Goal: Information Seeking & Learning: Learn about a topic

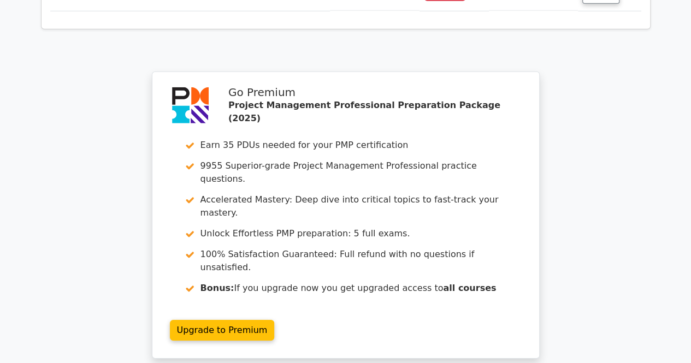
scroll to position [1529, 0]
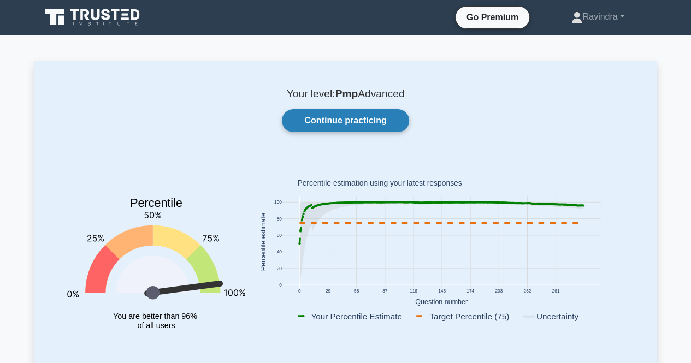
click at [343, 115] on link "Continue practicing" at bounding box center [345, 120] width 127 height 23
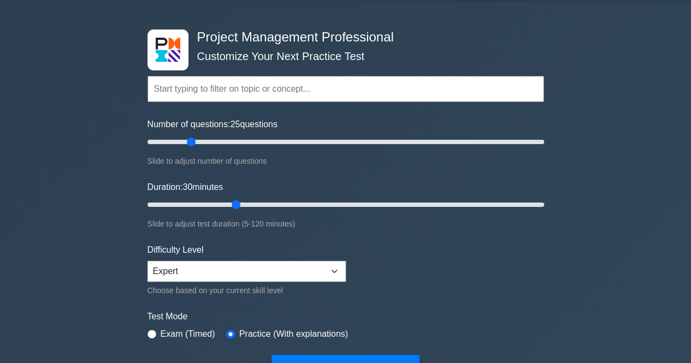
scroll to position [55, 0]
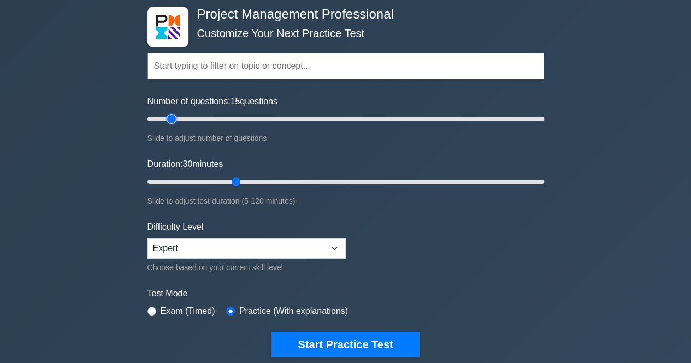
type input "15"
click at [170, 120] on input "Number of questions: 15 questions" at bounding box center [345, 119] width 397 height 13
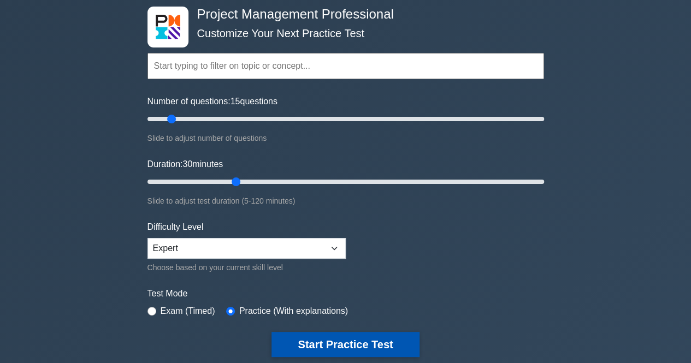
click at [343, 340] on button "Start Practice Test" at bounding box center [344, 344] width 147 height 25
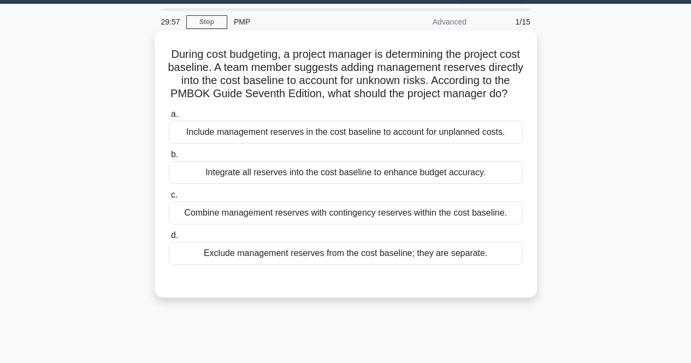
scroll to position [55, 0]
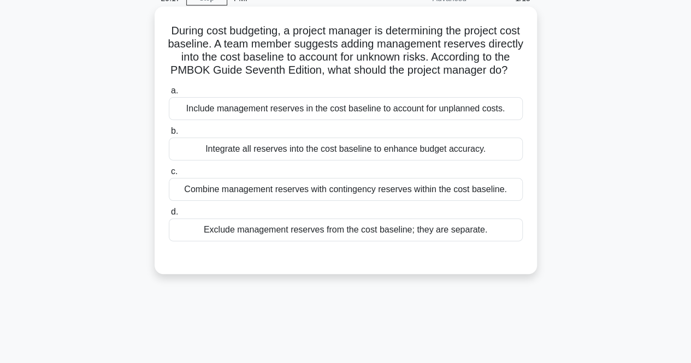
click at [321, 201] on div "Combine management reserves with contingency reserves within the cost baseline." at bounding box center [346, 189] width 354 height 23
click at [169, 175] on input "c. Combine management reserves with contingency reserves within the cost baseli…" at bounding box center [169, 171] width 0 height 7
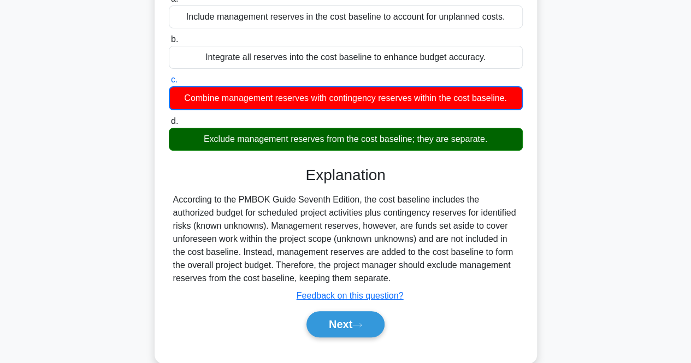
scroll to position [164, 0]
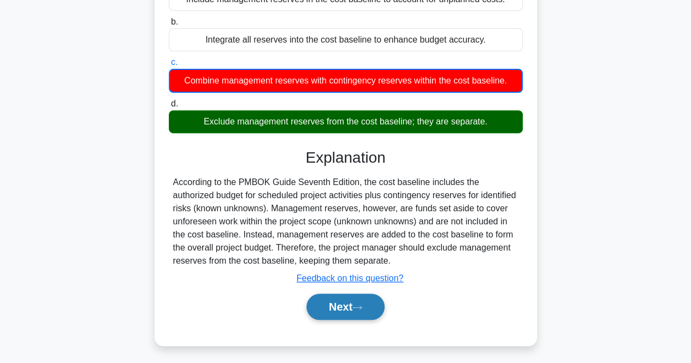
click at [379, 314] on button "Next" at bounding box center [345, 307] width 78 height 26
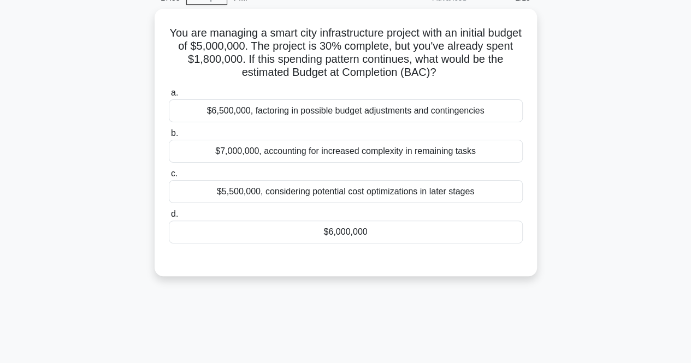
scroll to position [55, 0]
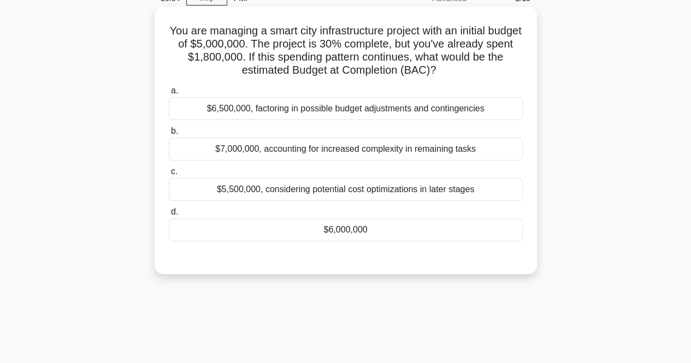
click at [352, 239] on div "$6,000,000" at bounding box center [346, 229] width 354 height 23
click at [169, 216] on input "d. $6,000,000" at bounding box center [169, 212] width 0 height 7
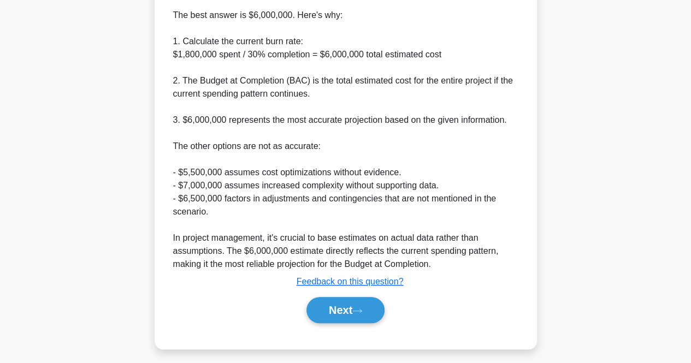
scroll to position [335, 0]
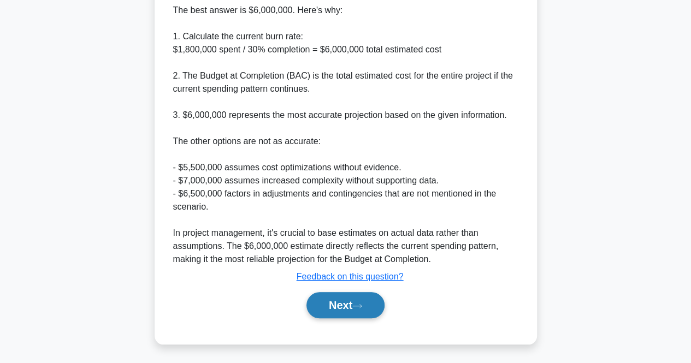
click at [348, 300] on button "Next" at bounding box center [345, 305] width 78 height 26
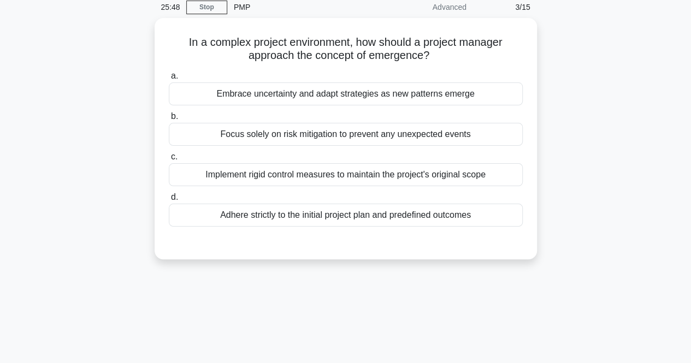
scroll to position [63, 0]
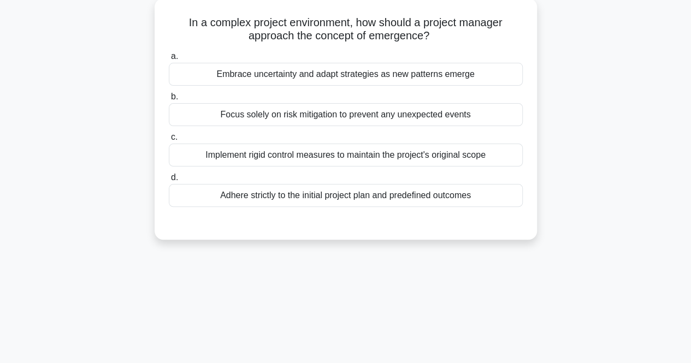
click at [365, 80] on div "Embrace uncertainty and adapt strategies as new patterns emerge" at bounding box center [346, 74] width 354 height 23
click at [169, 60] on input "a. Embrace uncertainty and adapt strategies as new patterns emerge" at bounding box center [169, 56] width 0 height 7
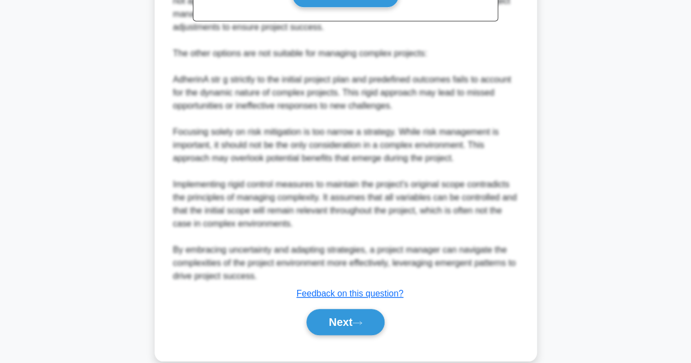
scroll to position [413, 0]
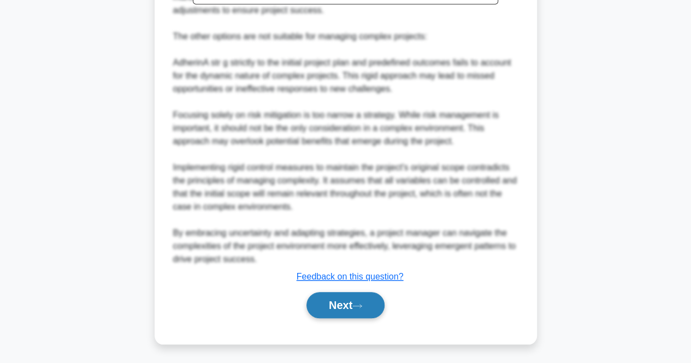
click at [355, 303] on button "Next" at bounding box center [345, 305] width 78 height 26
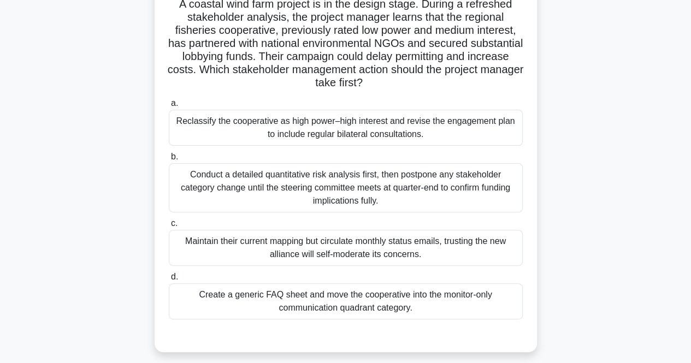
scroll to position [63, 0]
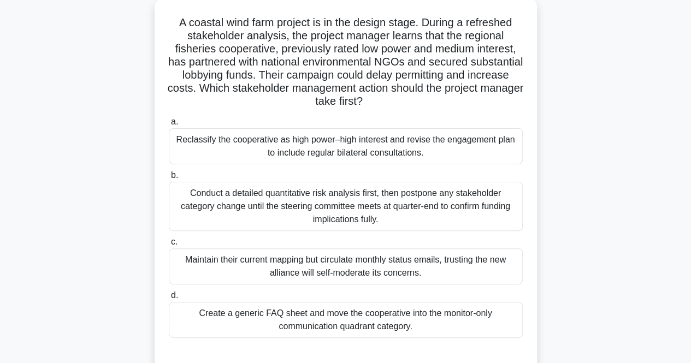
click at [385, 161] on div "Reclassify the cooperative as high power–high interest and revise the engagemen…" at bounding box center [346, 146] width 354 height 36
click at [169, 126] on input "a. Reclassify the cooperative as high power–high interest and revise the engage…" at bounding box center [169, 122] width 0 height 7
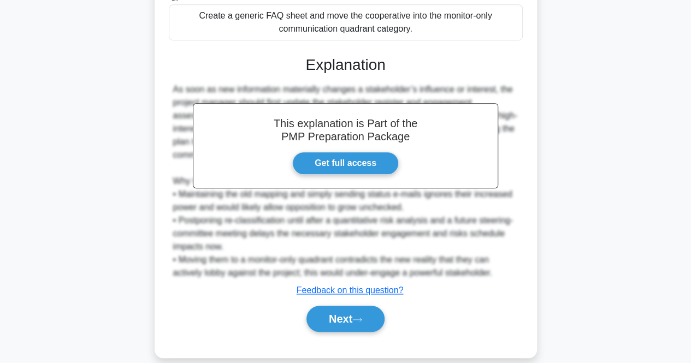
scroll to position [374, 0]
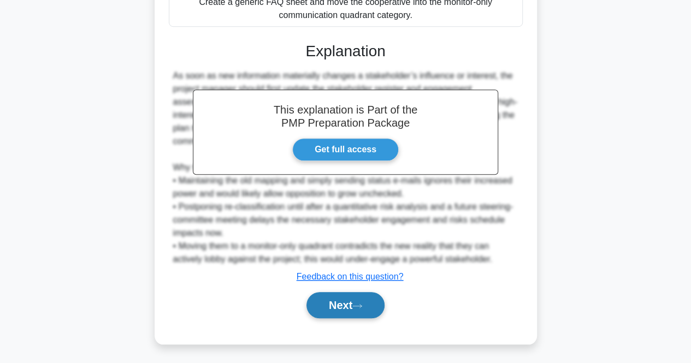
click at [371, 310] on button "Next" at bounding box center [345, 305] width 78 height 26
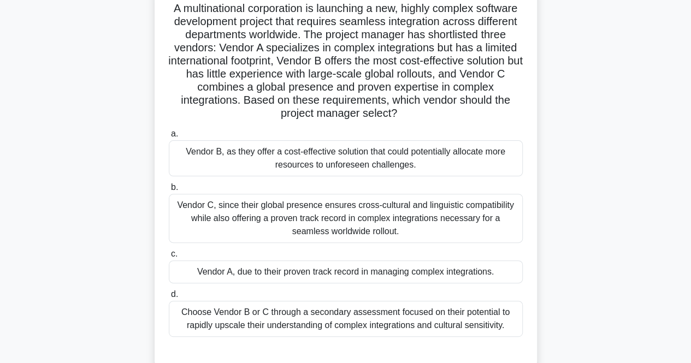
scroll to position [63, 0]
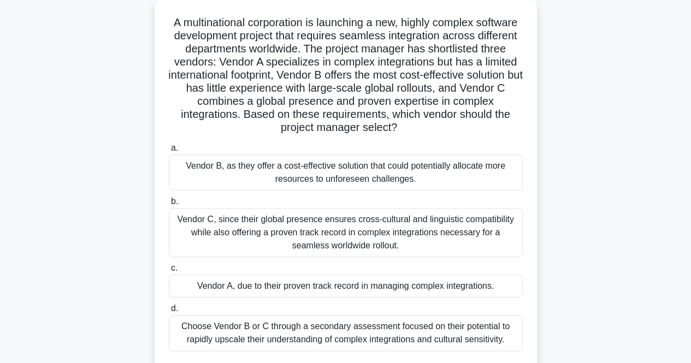
click at [388, 221] on div "Vendor C, since their global presence ensures cross-cultural and linguistic com…" at bounding box center [346, 232] width 354 height 49
click at [169, 205] on input "b. Vendor C, since their global presence ensures cross-cultural and linguistic …" at bounding box center [169, 201] width 0 height 7
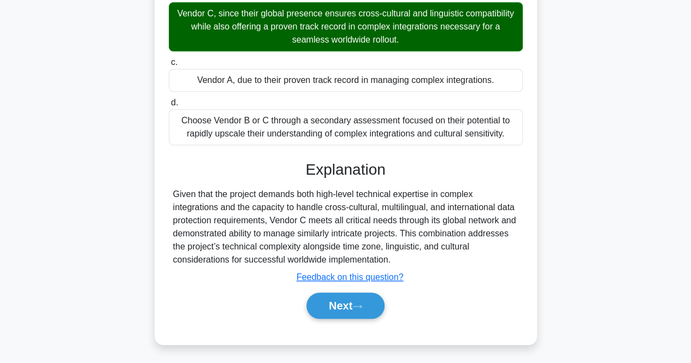
scroll to position [269, 0]
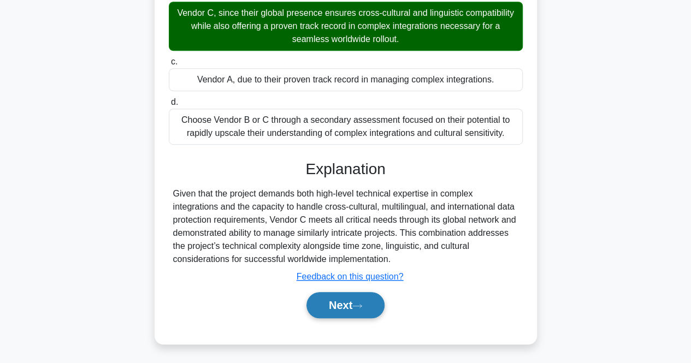
click at [382, 303] on button "Next" at bounding box center [345, 305] width 78 height 26
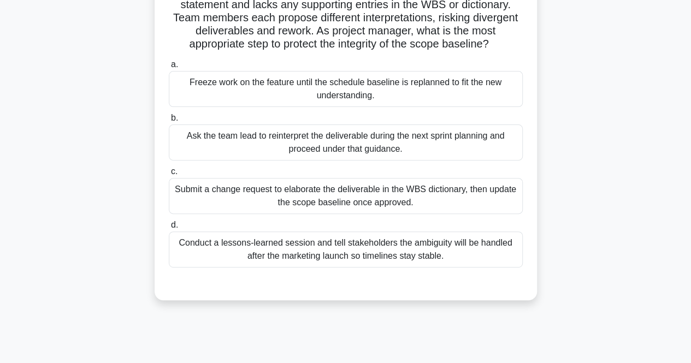
scroll to position [117, 0]
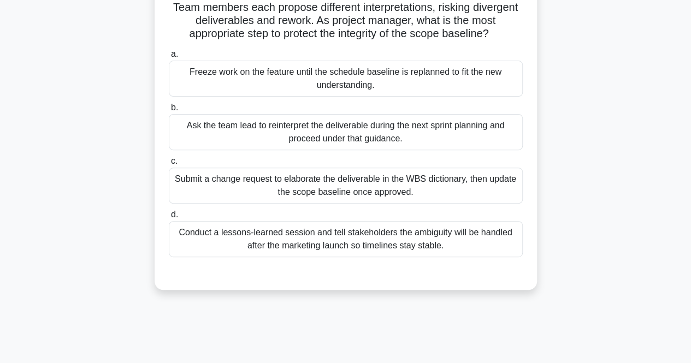
click at [298, 201] on div "Submit a change request to elaborate the deliverable in the WBS dictionary, the…" at bounding box center [346, 186] width 354 height 36
click at [169, 165] on input "c. Submit a change request to elaborate the deliverable in the WBS dictionary, …" at bounding box center [169, 161] width 0 height 7
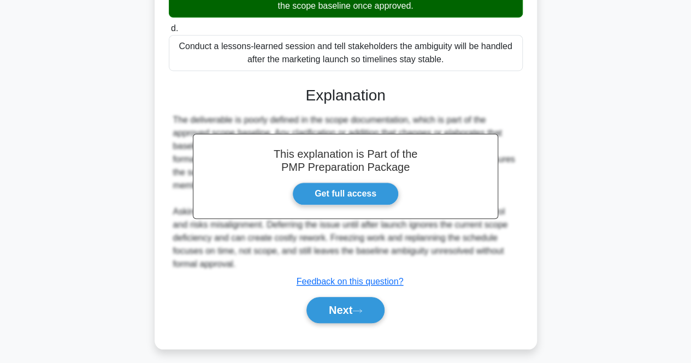
scroll to position [322, 0]
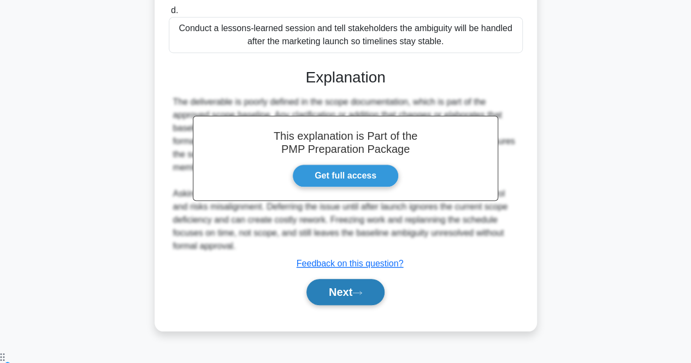
click at [346, 304] on button "Next" at bounding box center [345, 292] width 78 height 26
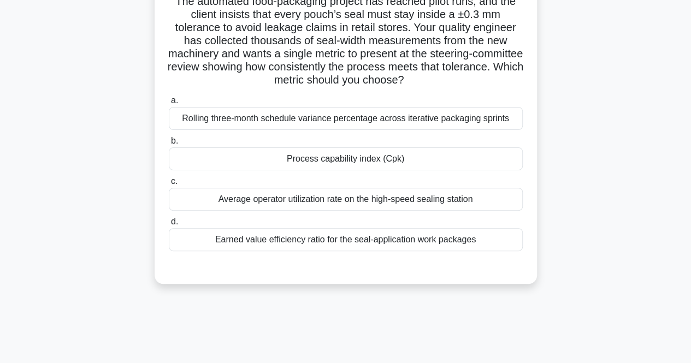
scroll to position [63, 0]
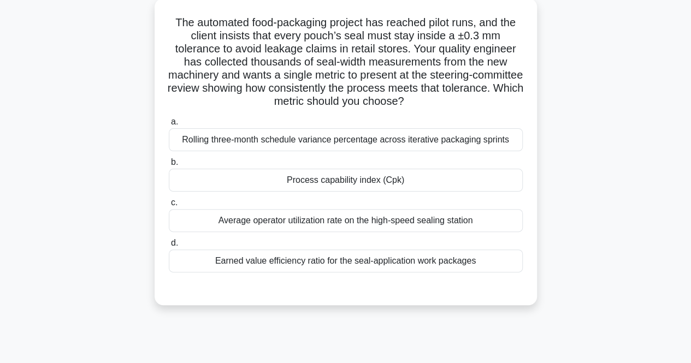
click at [392, 145] on div "Rolling three-month schedule variance percentage across iterative packaging spr…" at bounding box center [346, 139] width 354 height 23
click at [169, 126] on input "a. Rolling three-month schedule variance percentage across iterative packaging …" at bounding box center [169, 122] width 0 height 7
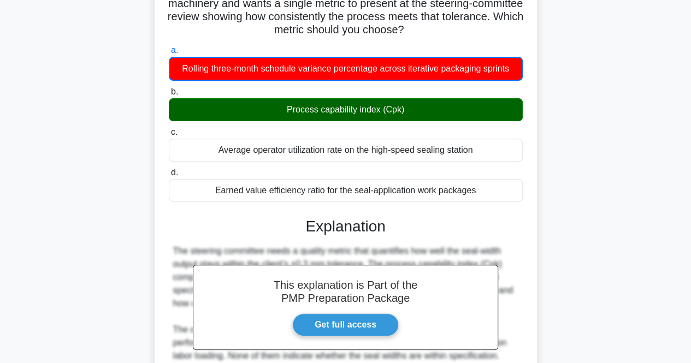
scroll to position [245, 0]
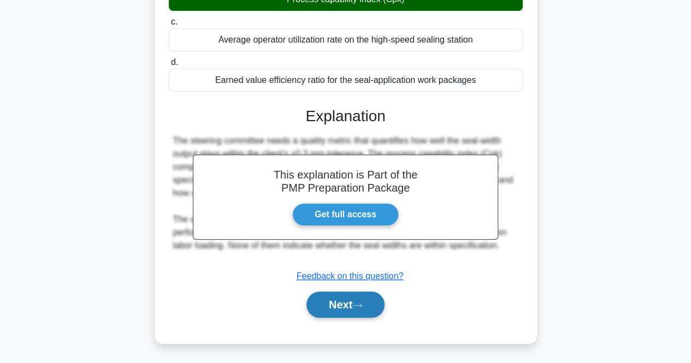
click at [361, 303] on icon at bounding box center [357, 306] width 10 height 6
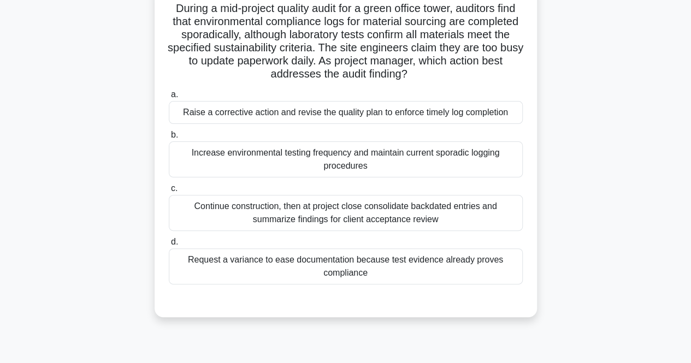
scroll to position [63, 0]
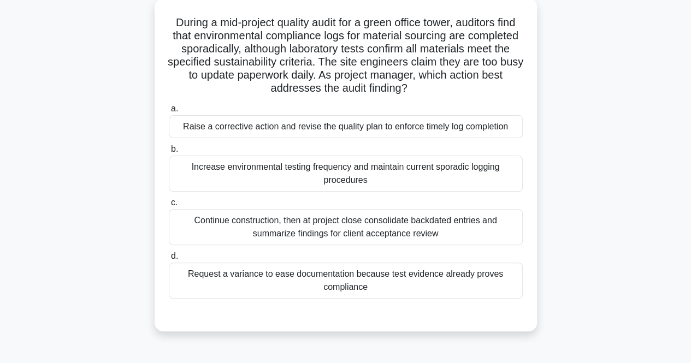
click at [341, 127] on div "Raise a corrective action and revise the quality plan to enforce timely log com…" at bounding box center [346, 126] width 354 height 23
click at [169, 113] on input "a. Raise a corrective action and revise the quality plan to enforce timely log …" at bounding box center [169, 108] width 0 height 7
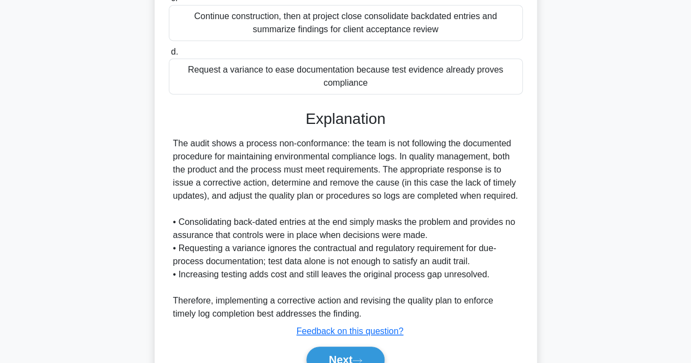
scroll to position [322, 0]
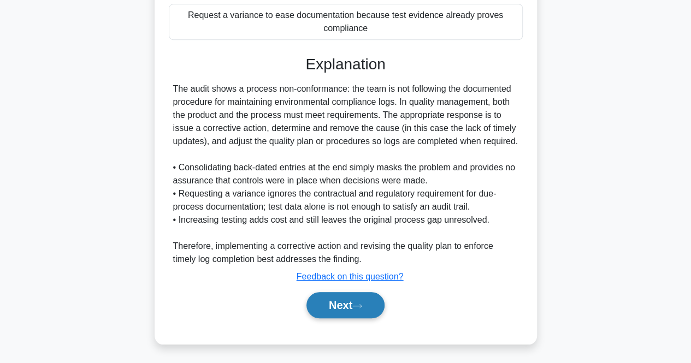
click at [383, 295] on button "Next" at bounding box center [345, 305] width 78 height 26
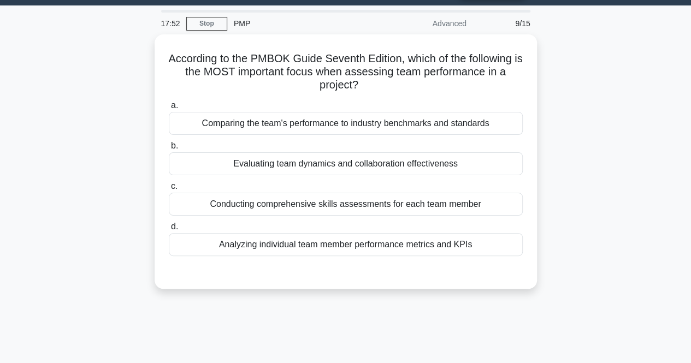
scroll to position [55, 0]
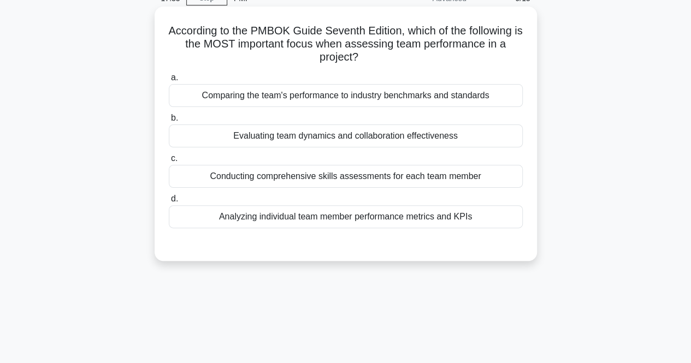
click at [429, 136] on div "Evaluating team dynamics and collaboration effectiveness" at bounding box center [346, 136] width 354 height 23
click at [169, 122] on input "b. Evaluating team dynamics and collaboration effectiveness" at bounding box center [169, 118] width 0 height 7
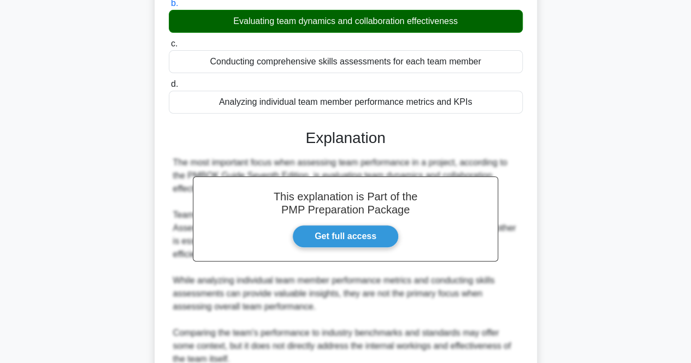
scroll to position [256, 0]
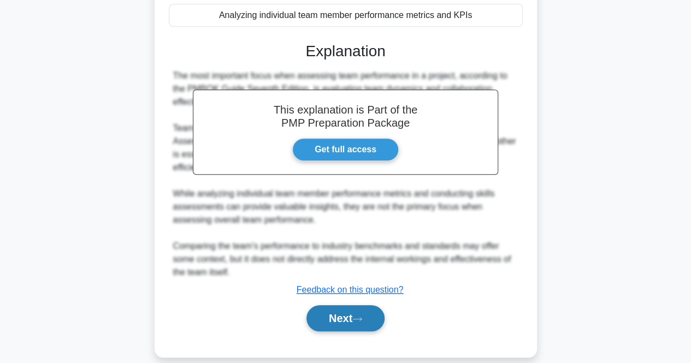
click at [368, 306] on button "Next" at bounding box center [345, 318] width 78 height 26
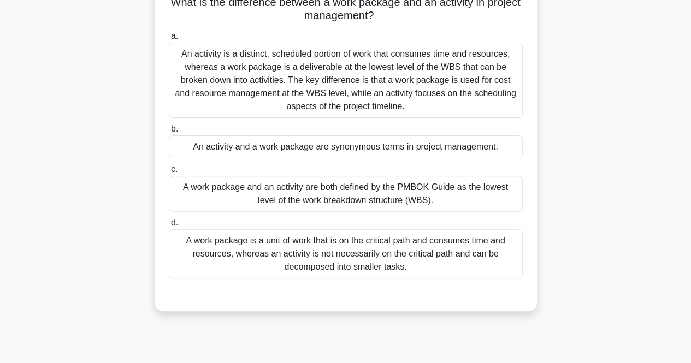
scroll to position [63, 0]
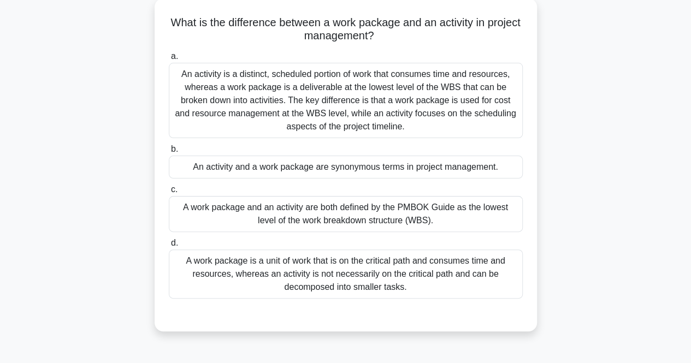
click at [405, 123] on div "An activity is a distinct, scheduled portion of work that consumes time and res…" at bounding box center [346, 100] width 354 height 75
click at [169, 60] on input "a. An activity is a distinct, scheduled portion of work that consumes time and …" at bounding box center [169, 56] width 0 height 7
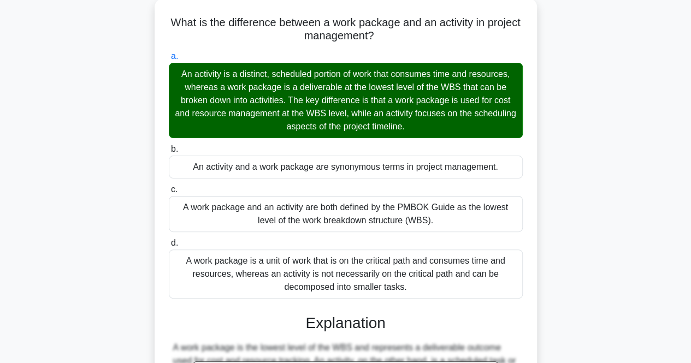
scroll to position [227, 0]
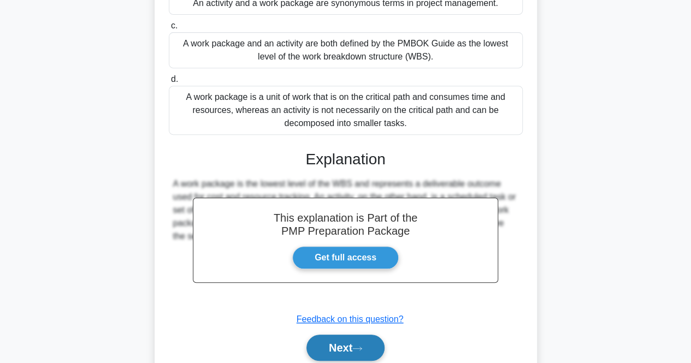
click at [381, 340] on button "Next" at bounding box center [345, 348] width 78 height 26
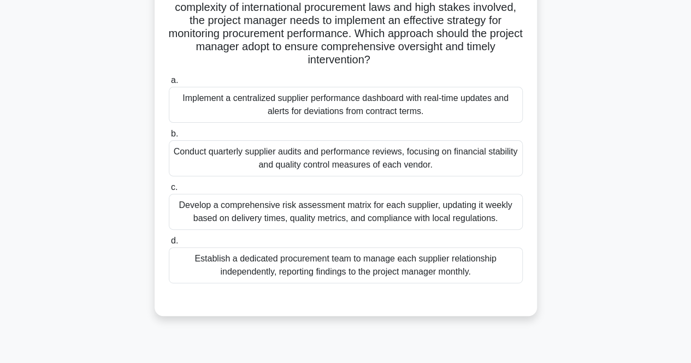
scroll to position [63, 0]
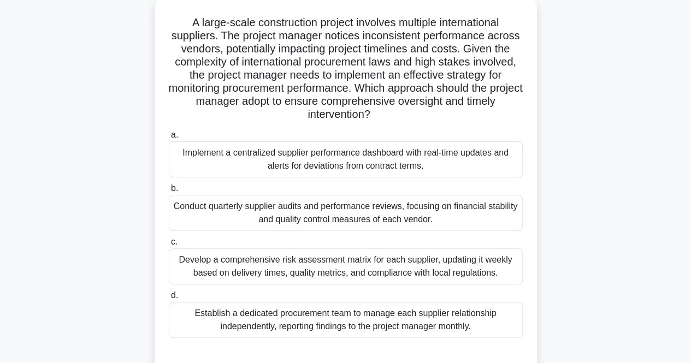
click at [384, 261] on div "Develop a comprehensive risk assessment matrix for each supplier, updating it w…" at bounding box center [346, 267] width 354 height 36
click at [169, 246] on input "c. Develop a comprehensive risk assessment matrix for each supplier, updating i…" at bounding box center [169, 242] width 0 height 7
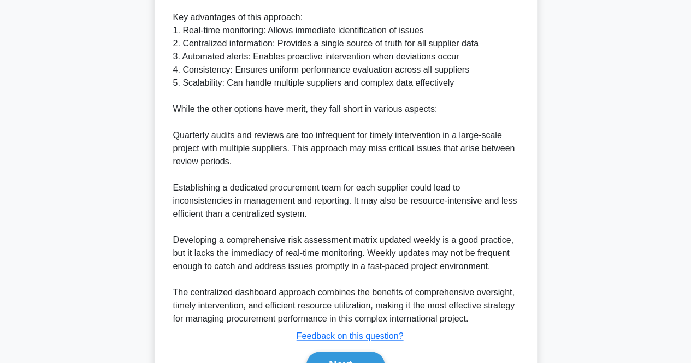
scroll to position [559, 0]
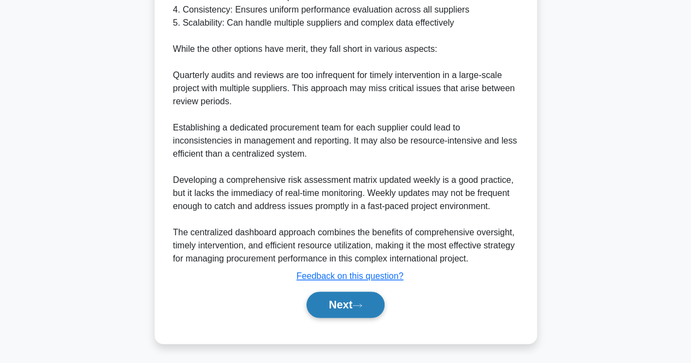
click at [362, 306] on icon at bounding box center [357, 306] width 10 height 6
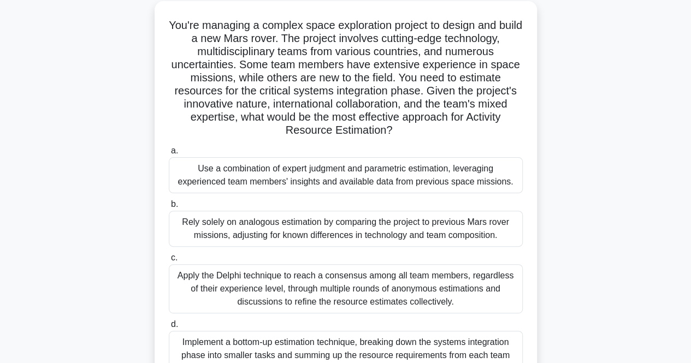
scroll to position [117, 0]
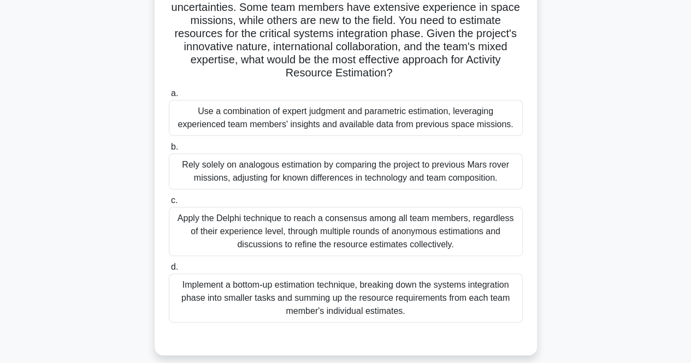
click at [208, 104] on div "Use a combination of expert judgment and parametric estimation, leveraging expe…" at bounding box center [346, 118] width 354 height 36
click at [169, 97] on input "a. Use a combination of expert judgment and parametric estimation, leveraging e…" at bounding box center [169, 93] width 0 height 7
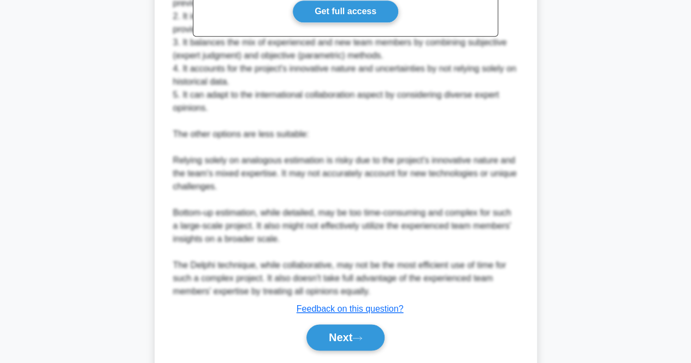
scroll to position [554, 0]
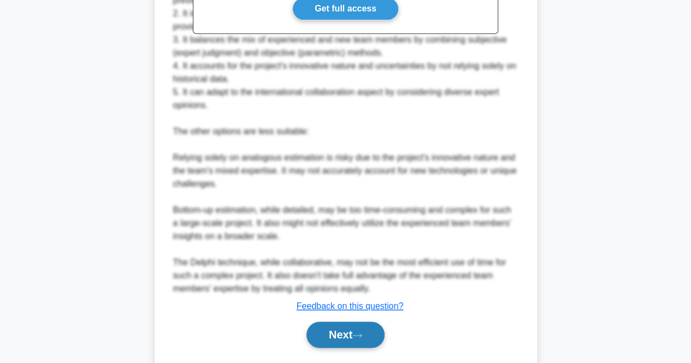
click at [352, 330] on button "Next" at bounding box center [345, 335] width 78 height 26
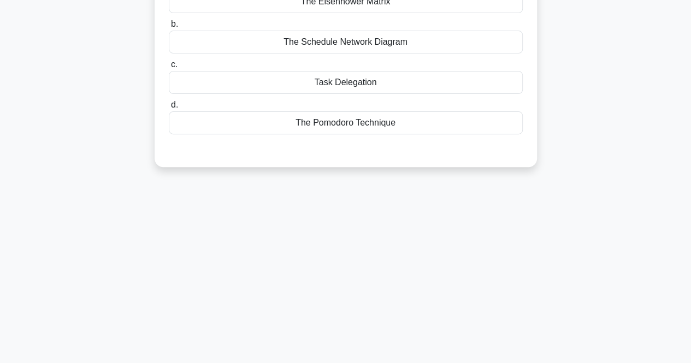
scroll to position [63, 0]
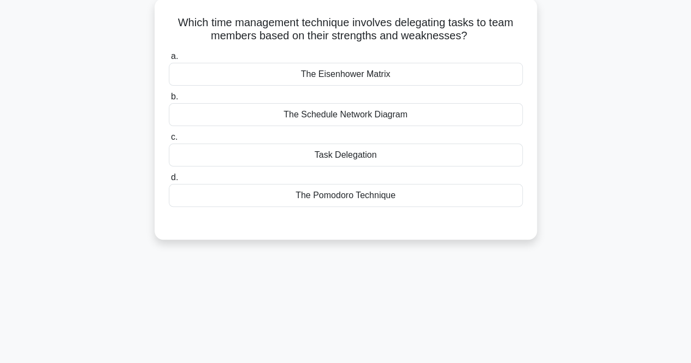
click at [361, 192] on div "The Pomodoro Technique" at bounding box center [346, 195] width 354 height 23
click at [169, 181] on input "d. The Pomodoro Technique" at bounding box center [169, 177] width 0 height 7
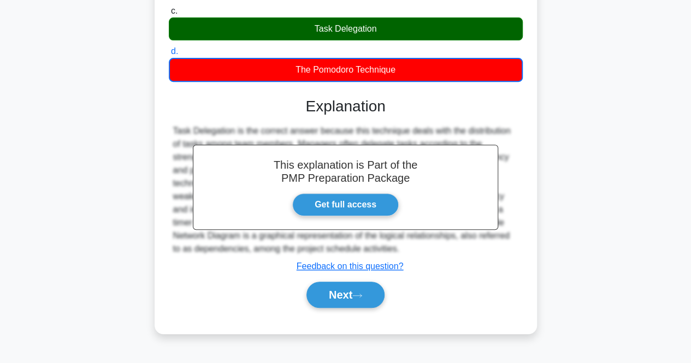
scroll to position [172, 0]
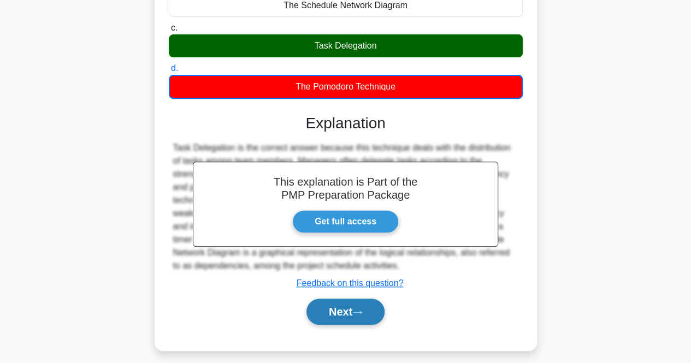
click at [351, 318] on button "Next" at bounding box center [345, 312] width 78 height 26
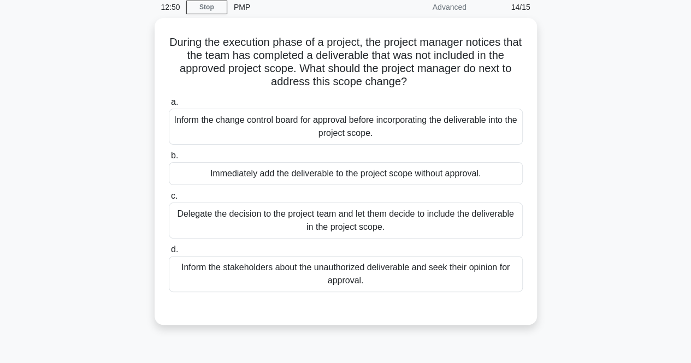
scroll to position [63, 0]
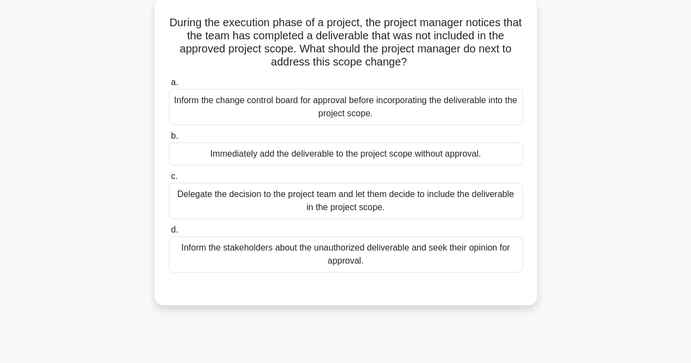
click at [298, 264] on div "Inform the stakeholders about the unauthorized deliverable and seek their opini…" at bounding box center [346, 254] width 354 height 36
click at [169, 234] on input "d. Inform the stakeholders about the unauthorized deliverable and seek their op…" at bounding box center [169, 230] width 0 height 7
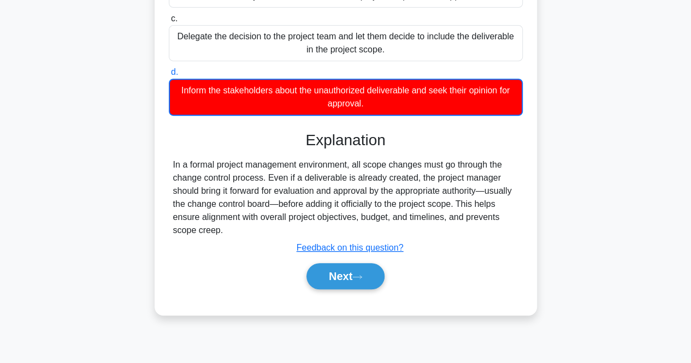
scroll to position [227, 0]
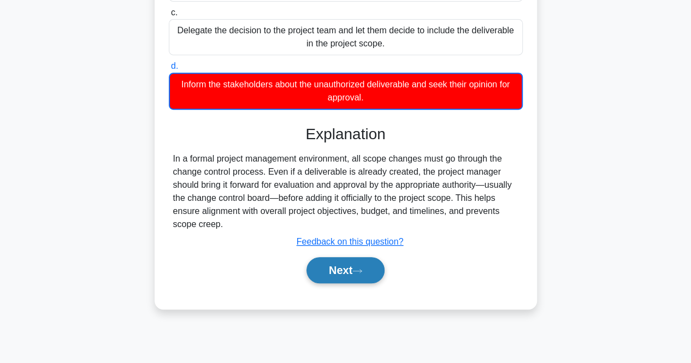
click at [309, 267] on button "Next" at bounding box center [345, 270] width 78 height 26
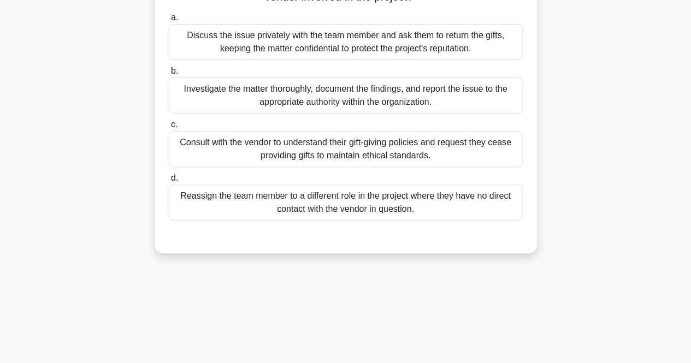
scroll to position [63, 0]
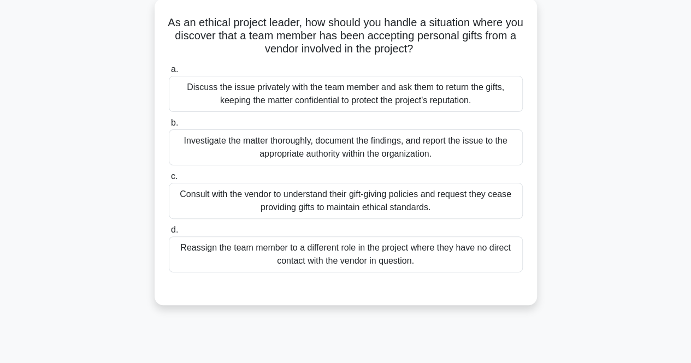
click at [321, 205] on div "Consult with the vendor to understand their gift-giving policies and request th…" at bounding box center [346, 201] width 354 height 36
click at [169, 180] on input "c. Consult with the vendor to understand their gift-giving policies and request…" at bounding box center [169, 176] width 0 height 7
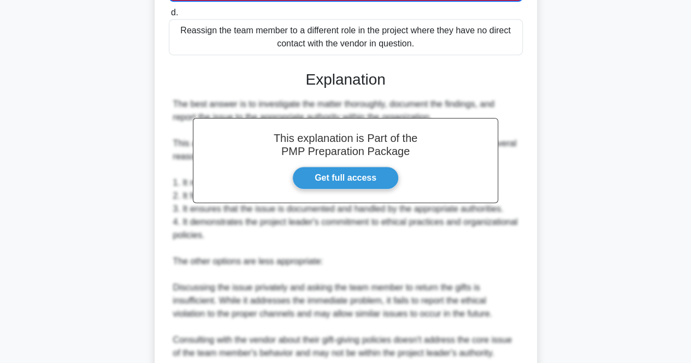
scroll to position [468, 0]
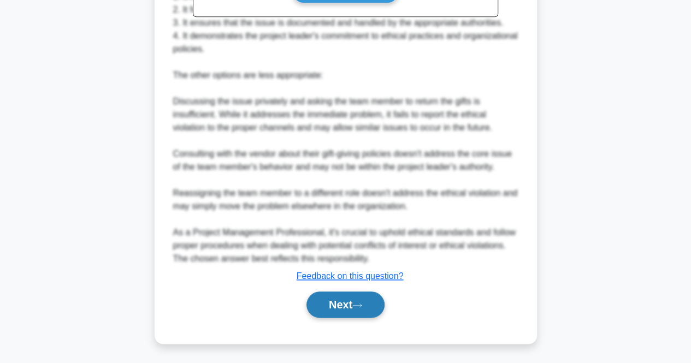
click at [347, 300] on button "Next" at bounding box center [345, 305] width 78 height 26
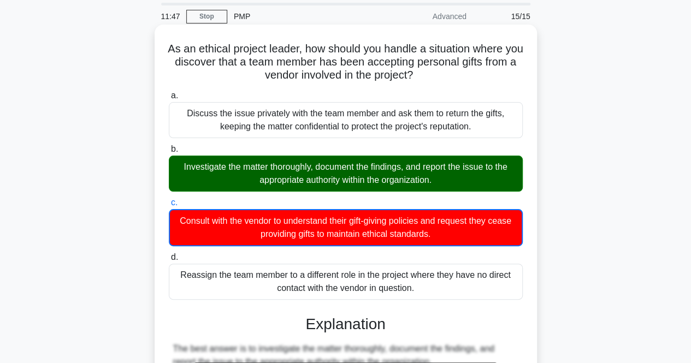
scroll to position [0, 0]
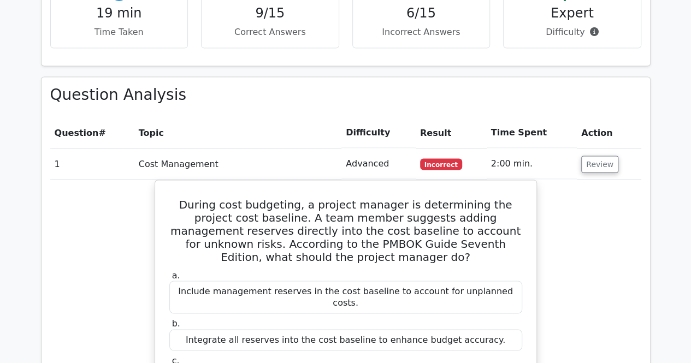
scroll to position [928, 0]
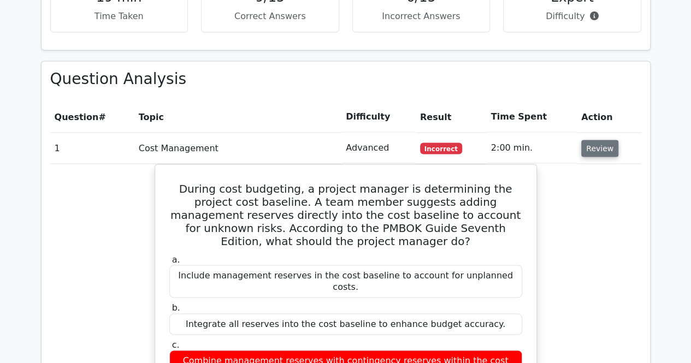
click at [597, 140] on button "Review" at bounding box center [599, 148] width 37 height 17
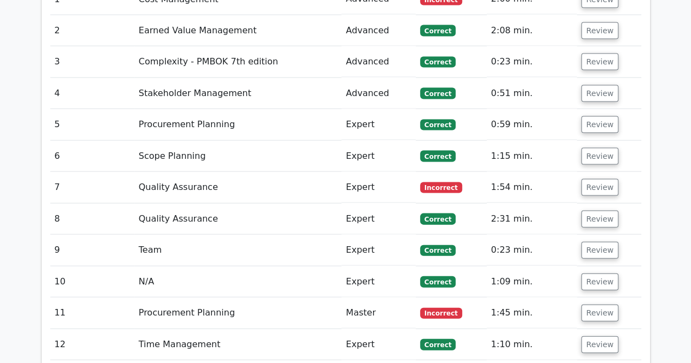
scroll to position [1092, 0]
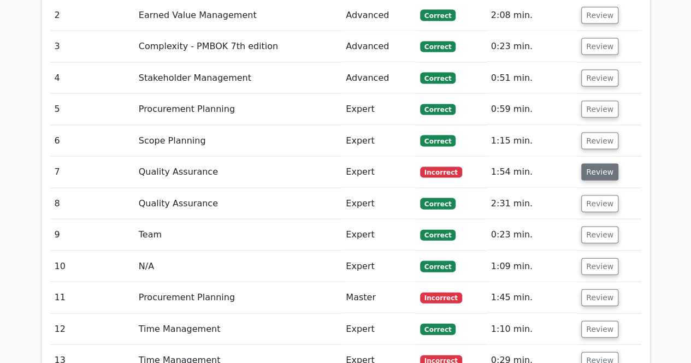
click at [598, 164] on button "Review" at bounding box center [599, 172] width 37 height 17
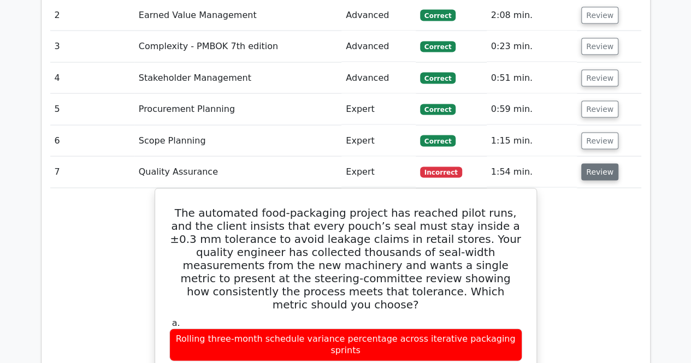
click at [598, 164] on button "Review" at bounding box center [599, 172] width 37 height 17
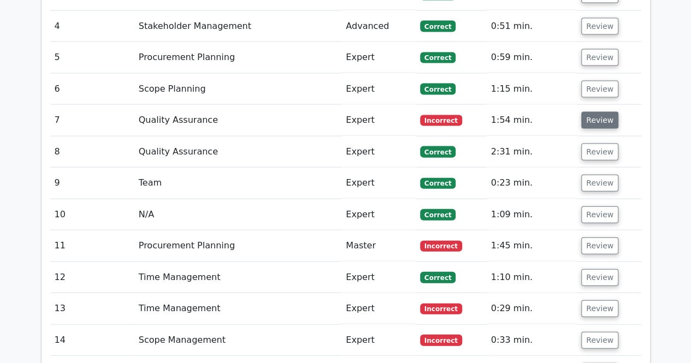
scroll to position [1202, 0]
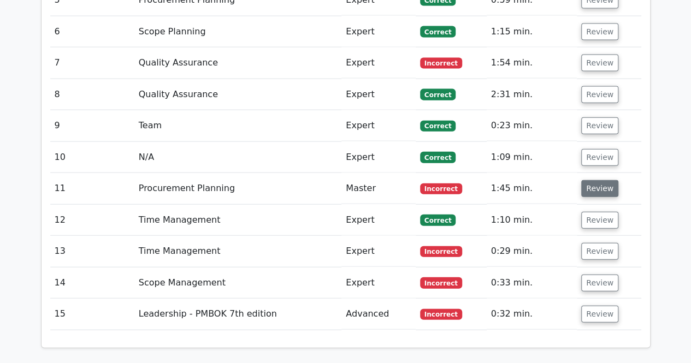
click at [593, 180] on button "Review" at bounding box center [599, 188] width 37 height 17
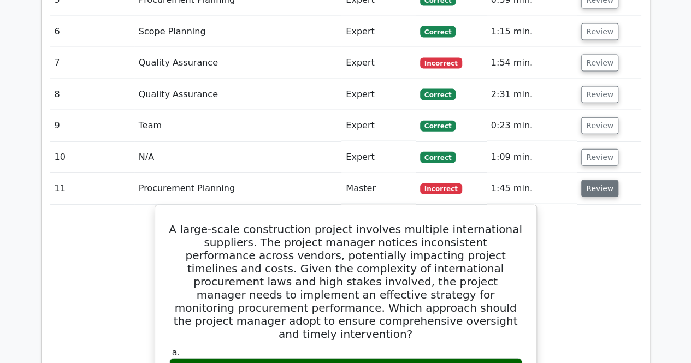
click at [593, 180] on button "Review" at bounding box center [599, 188] width 37 height 17
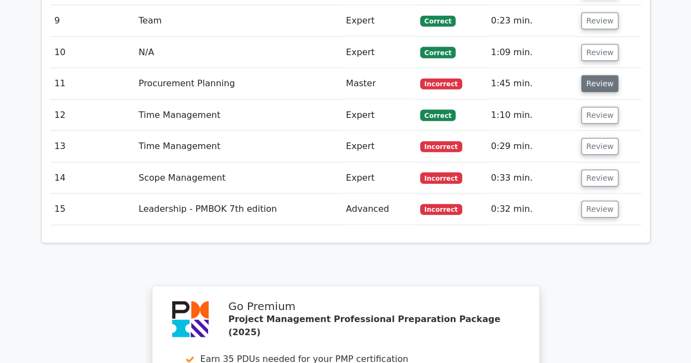
scroll to position [1311, 0]
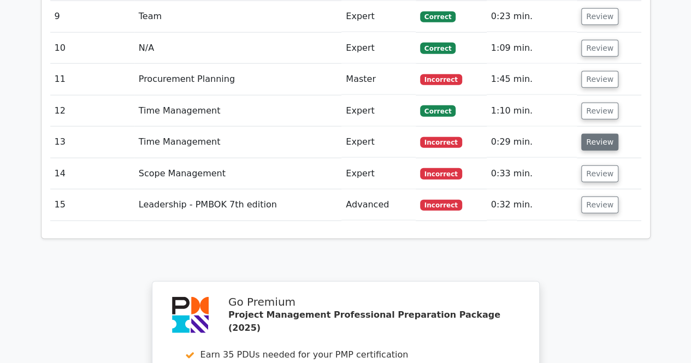
click at [584, 134] on button "Review" at bounding box center [599, 142] width 37 height 17
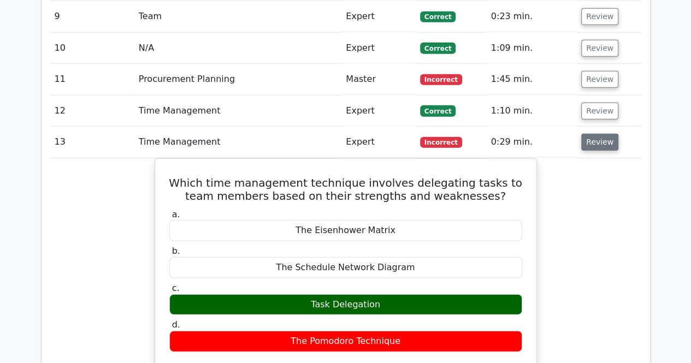
click at [584, 134] on button "Review" at bounding box center [599, 142] width 37 height 17
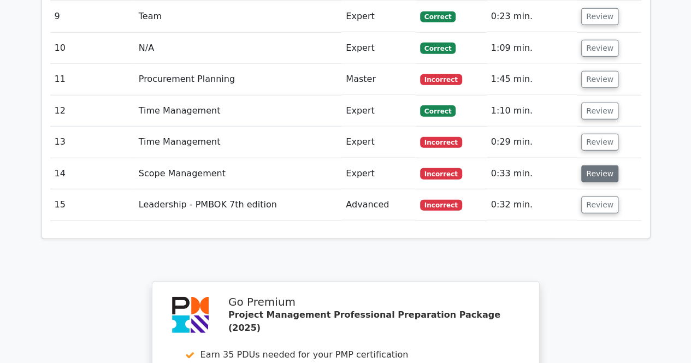
click at [584, 165] on button "Review" at bounding box center [599, 173] width 37 height 17
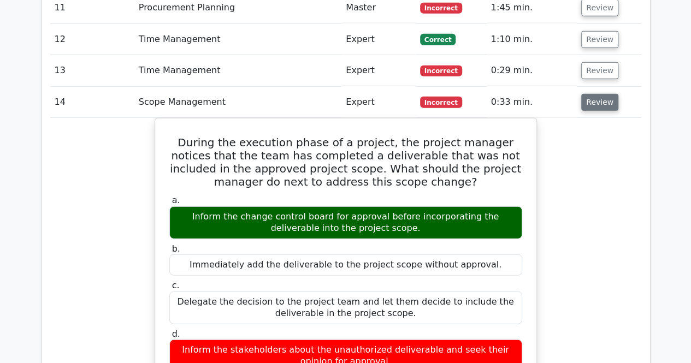
scroll to position [1365, 0]
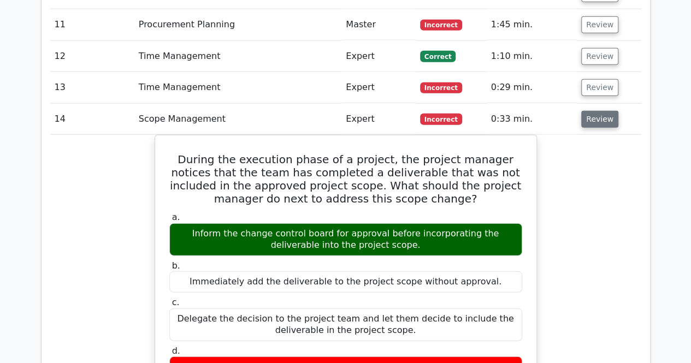
click at [592, 111] on button "Review" at bounding box center [599, 119] width 37 height 17
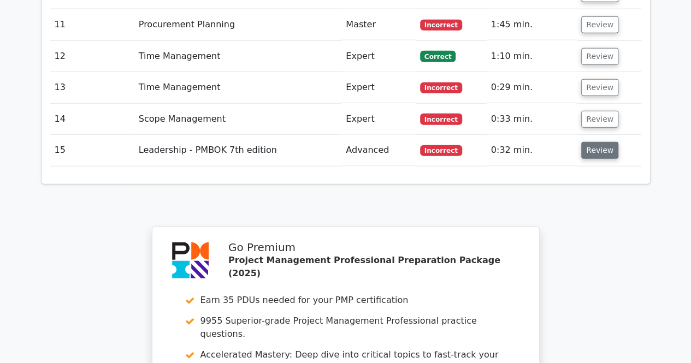
click at [592, 142] on button "Review" at bounding box center [599, 150] width 37 height 17
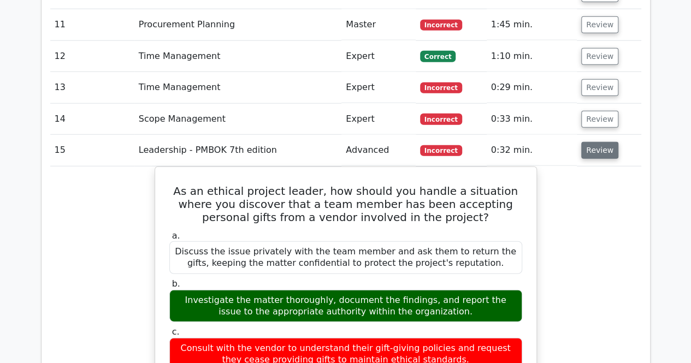
click at [600, 142] on button "Review" at bounding box center [599, 150] width 37 height 17
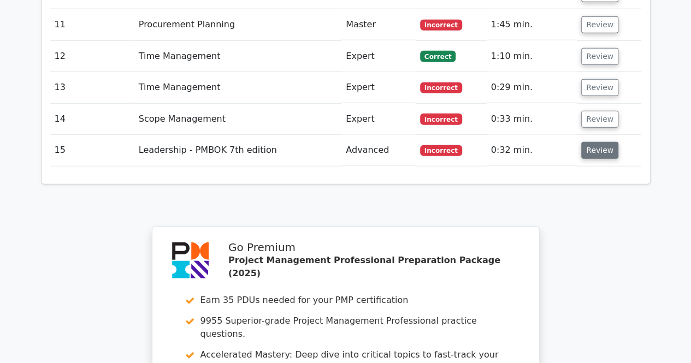
click at [600, 142] on button "Review" at bounding box center [599, 150] width 37 height 17
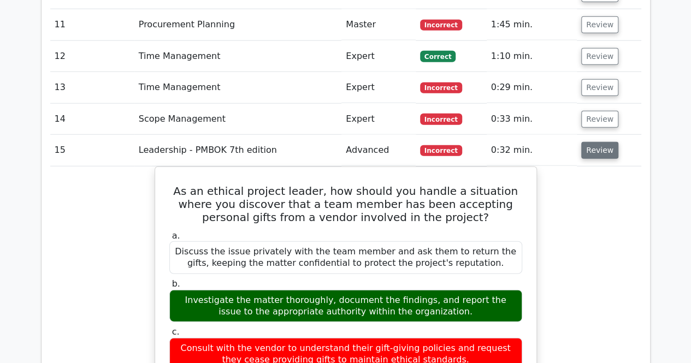
click at [600, 142] on button "Review" at bounding box center [599, 150] width 37 height 17
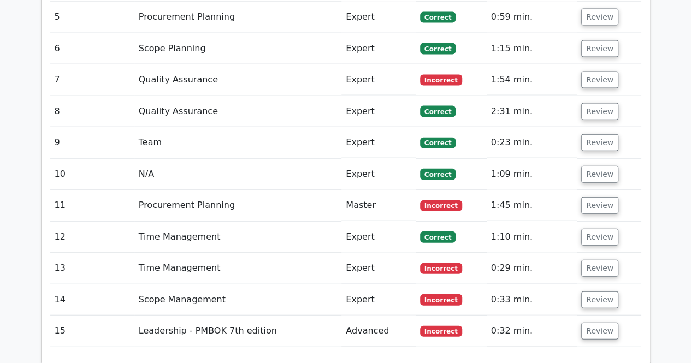
scroll to position [1202, 0]
